Goal: Find specific page/section: Find specific page/section

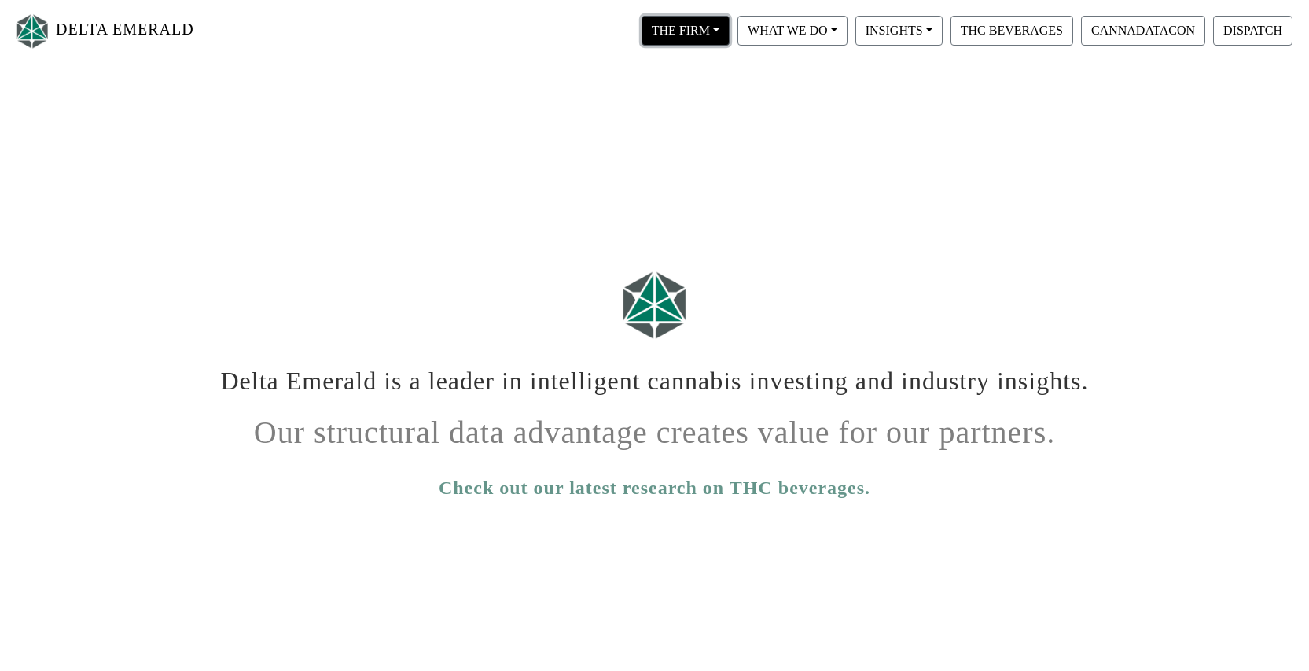
click at [715, 20] on button "THE FIRM" at bounding box center [686, 31] width 88 height 30
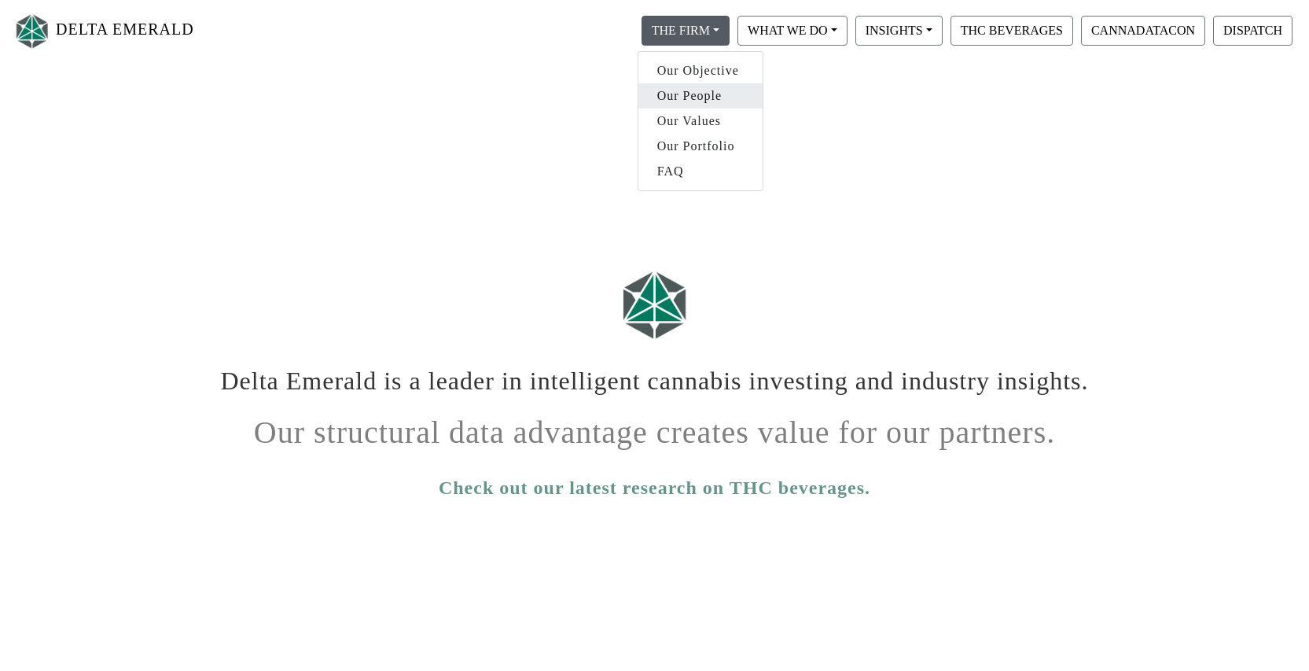
click at [701, 98] on link "Our People" at bounding box center [701, 95] width 124 height 25
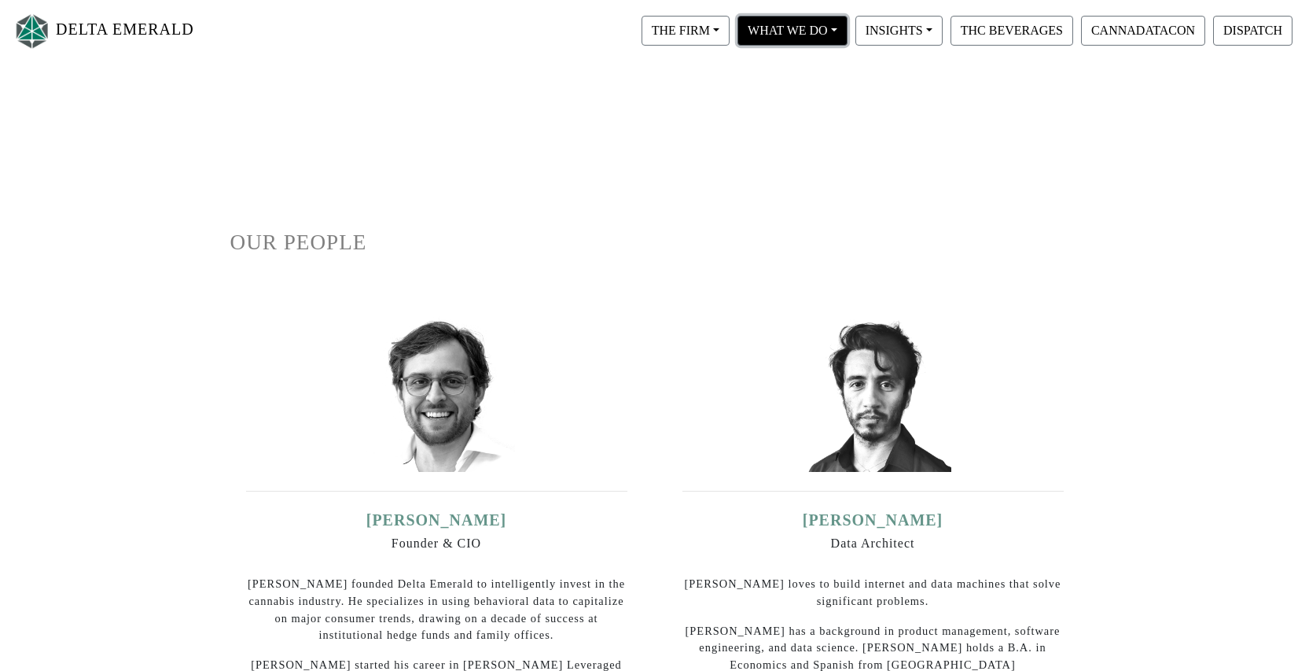
click at [730, 31] on button "WHAT WE DO" at bounding box center [686, 31] width 88 height 30
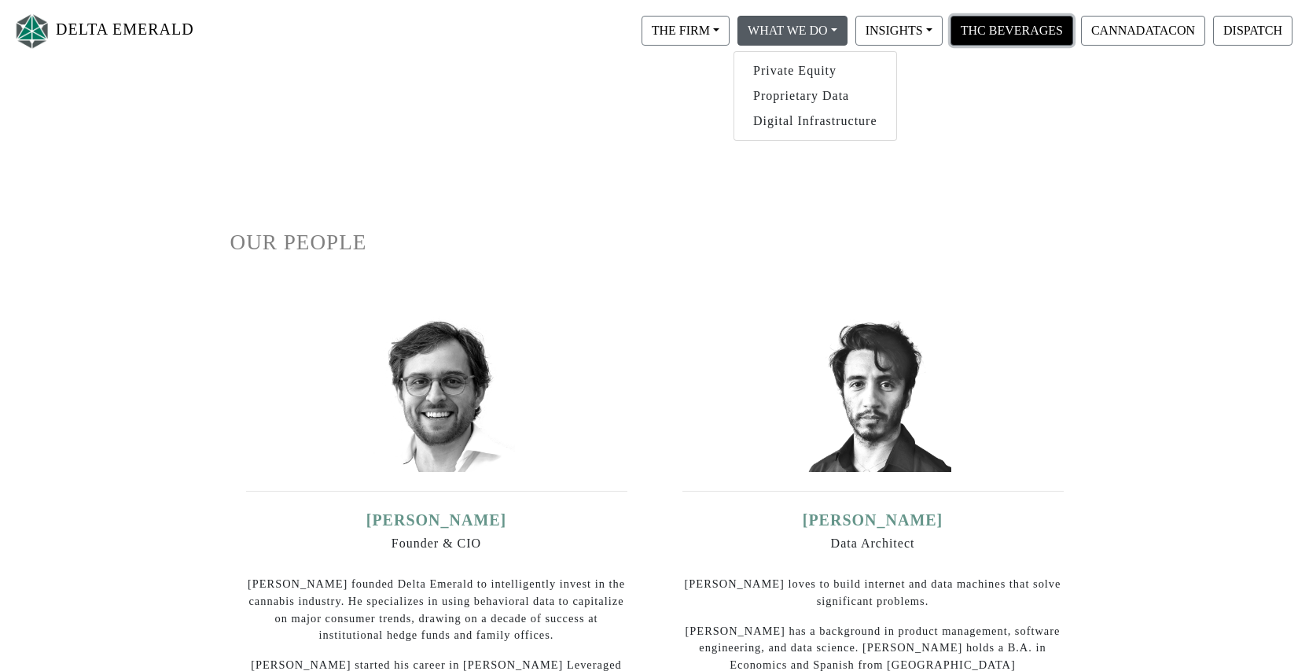
click at [985, 32] on button "THC BEVERAGES" at bounding box center [1012, 31] width 123 height 30
